Goal: Navigation & Orientation: Find specific page/section

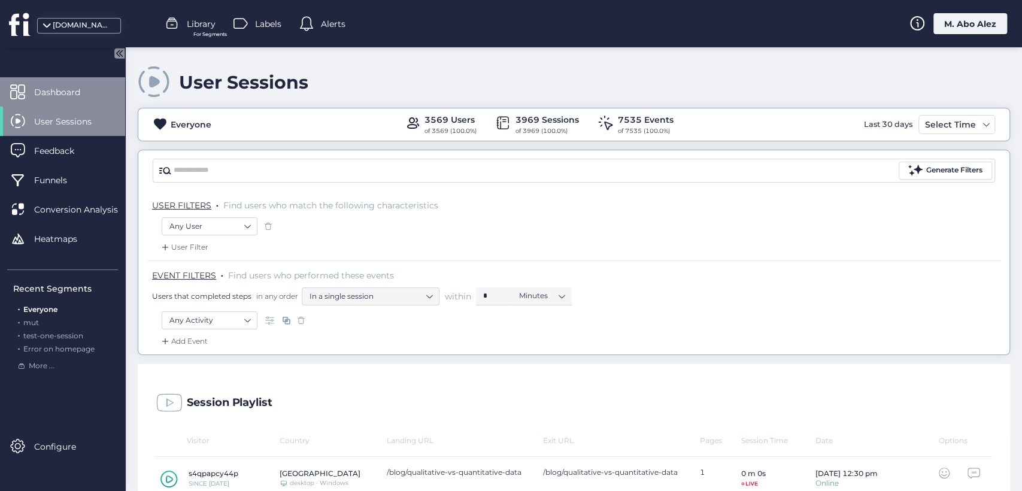
click at [62, 89] on span "Dashboard" at bounding box center [66, 92] width 64 height 13
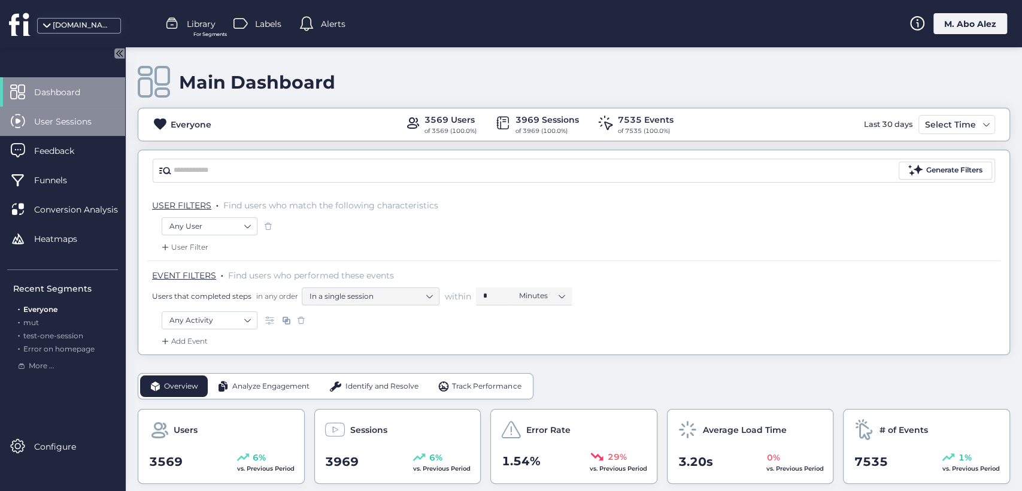
click at [63, 111] on div "User Sessions" at bounding box center [62, 121] width 125 height 29
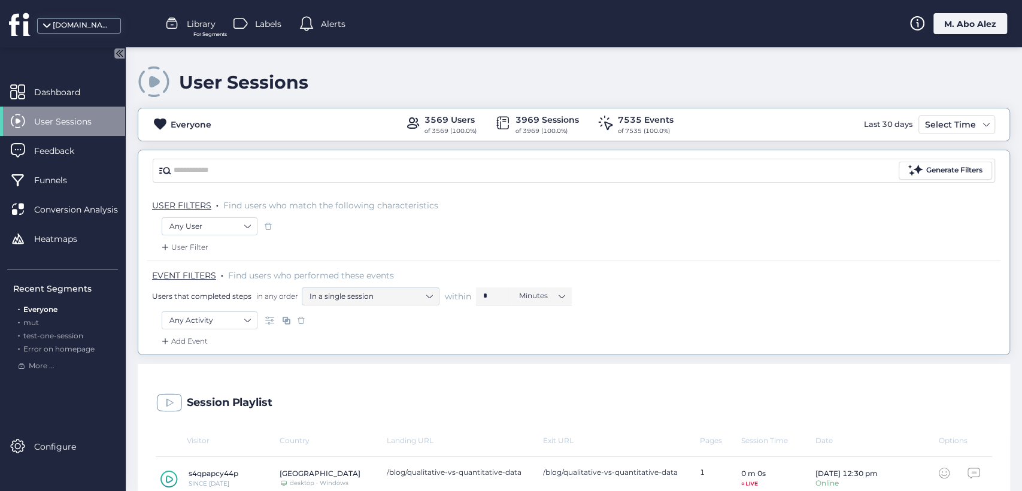
click at [63, 111] on div "User Sessions" at bounding box center [62, 121] width 125 height 29
click at [85, 98] on span "Dashboard" at bounding box center [66, 92] width 64 height 13
